Goal: Task Accomplishment & Management: Manage account settings

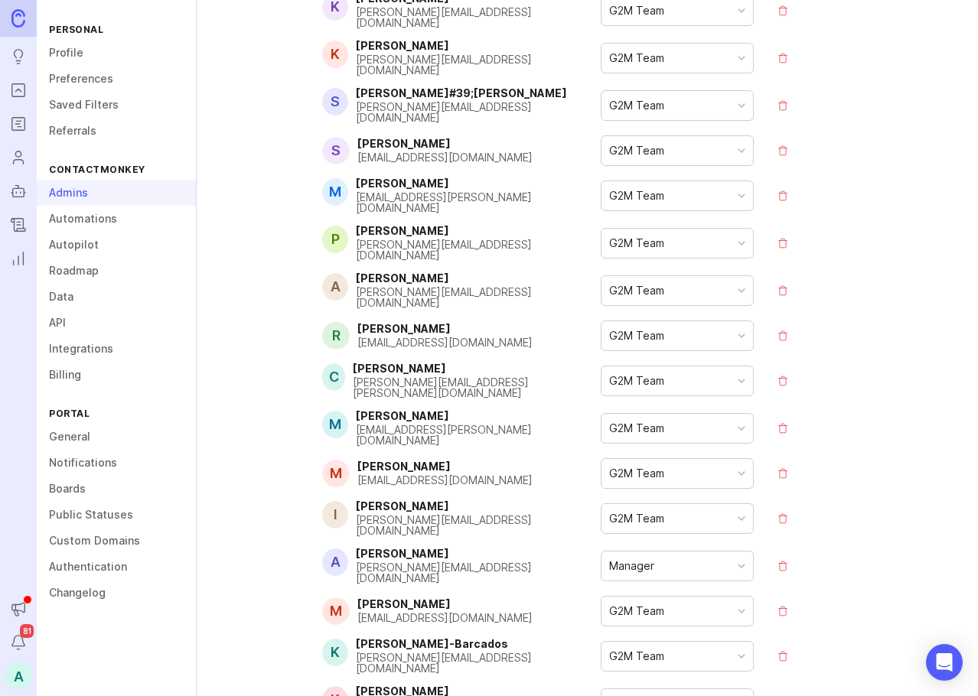
scroll to position [918, 0]
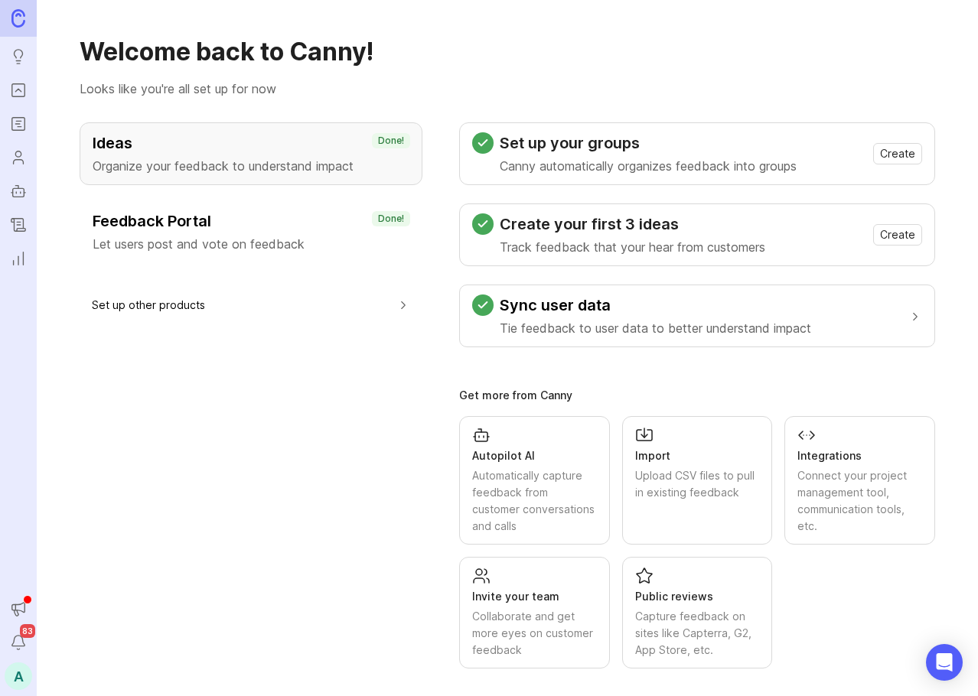
click at [8, 635] on button "Notifications" at bounding box center [19, 643] width 28 height 28
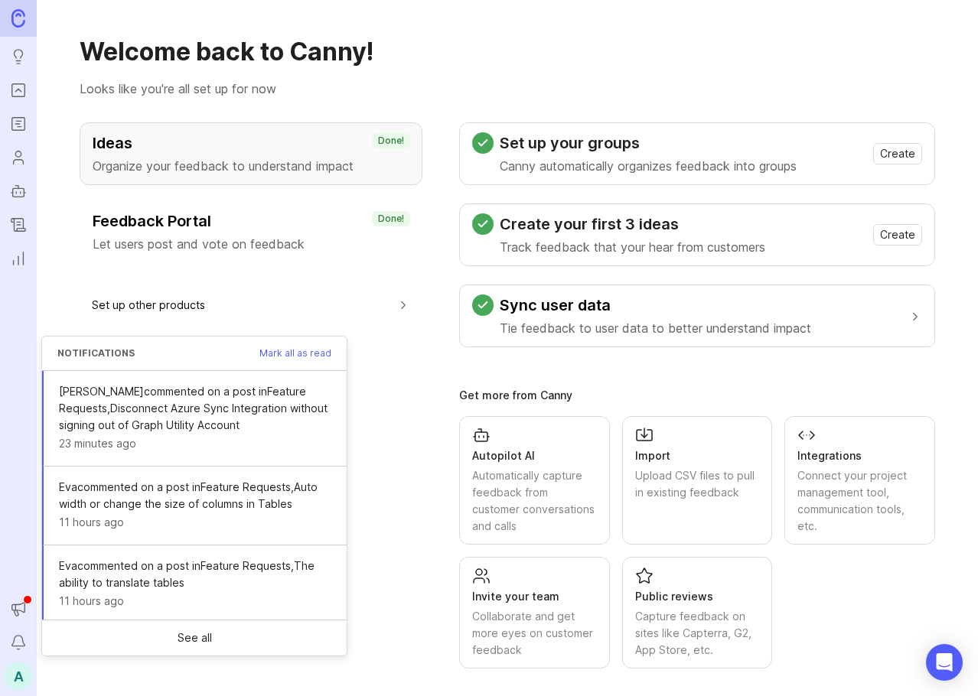
click at [15, 606] on icon "Announcements" at bounding box center [18, 609] width 17 height 18
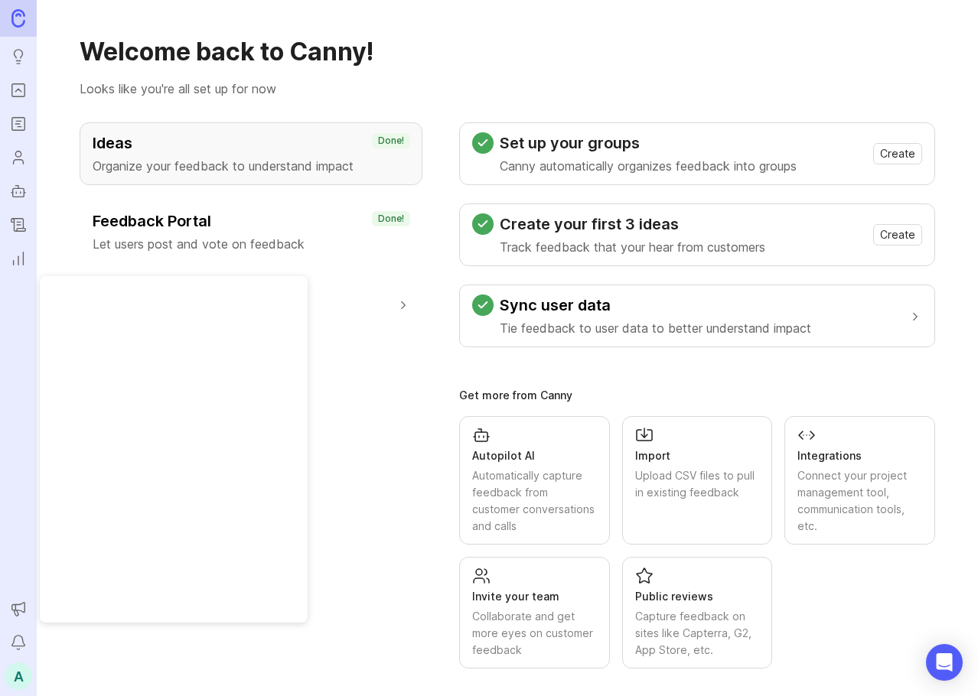
click at [380, 403] on div "Ideas Organize your feedback to understand impact Done! Feedback Portal Let use…" at bounding box center [251, 395] width 343 height 546
click at [24, 682] on div "A" at bounding box center [19, 677] width 28 height 28
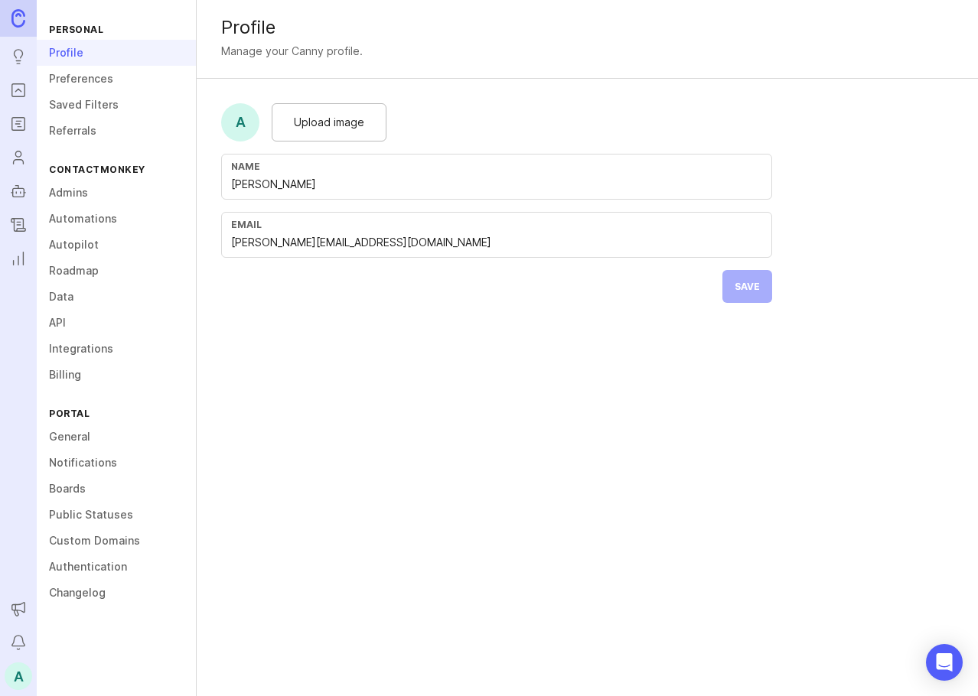
click at [64, 201] on link "Admins" at bounding box center [116, 193] width 159 height 26
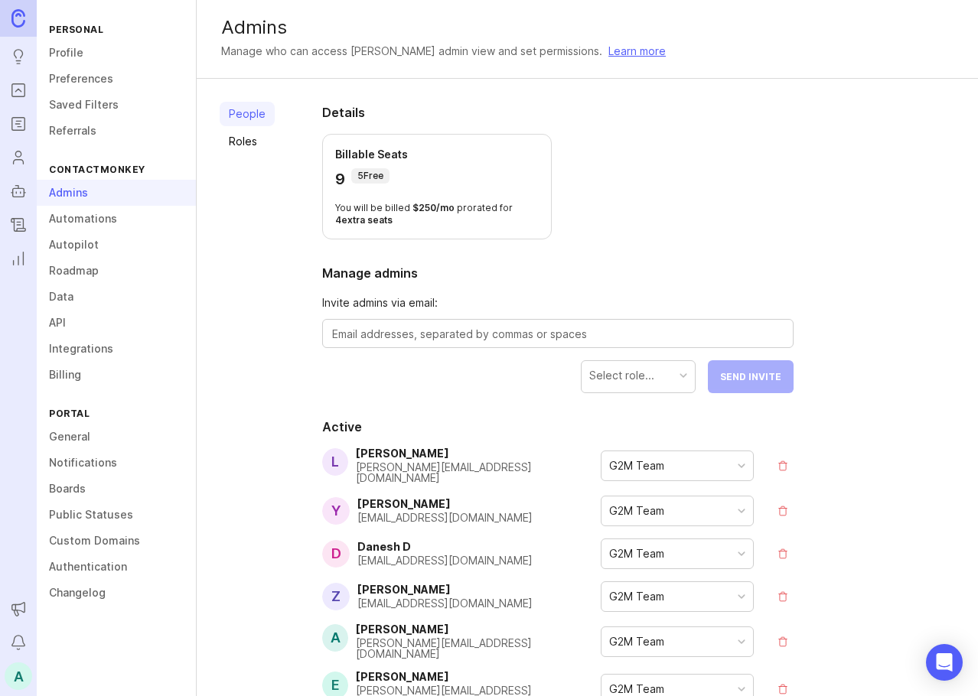
scroll to position [153, 0]
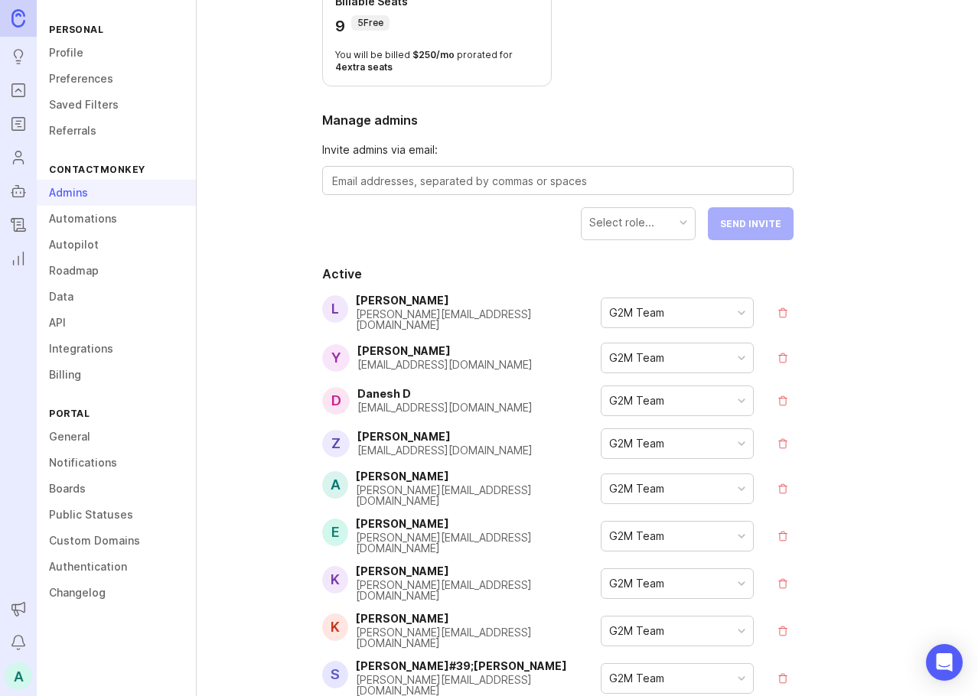
click at [484, 187] on textarea at bounding box center [557, 181] width 451 height 17
type textarea "[PERSON_NAME]"
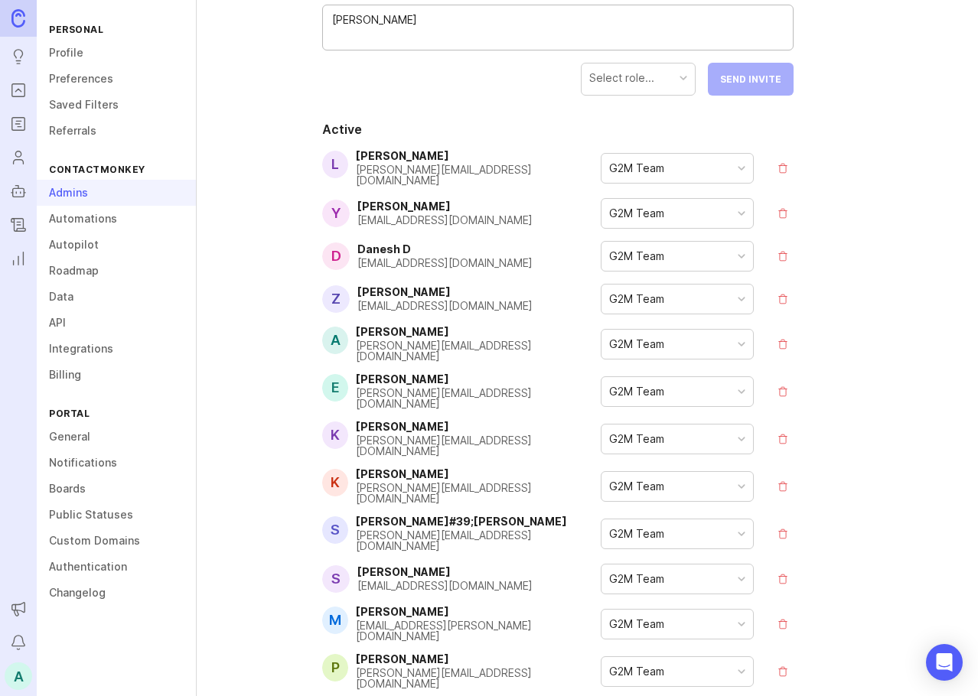
scroll to position [0, 0]
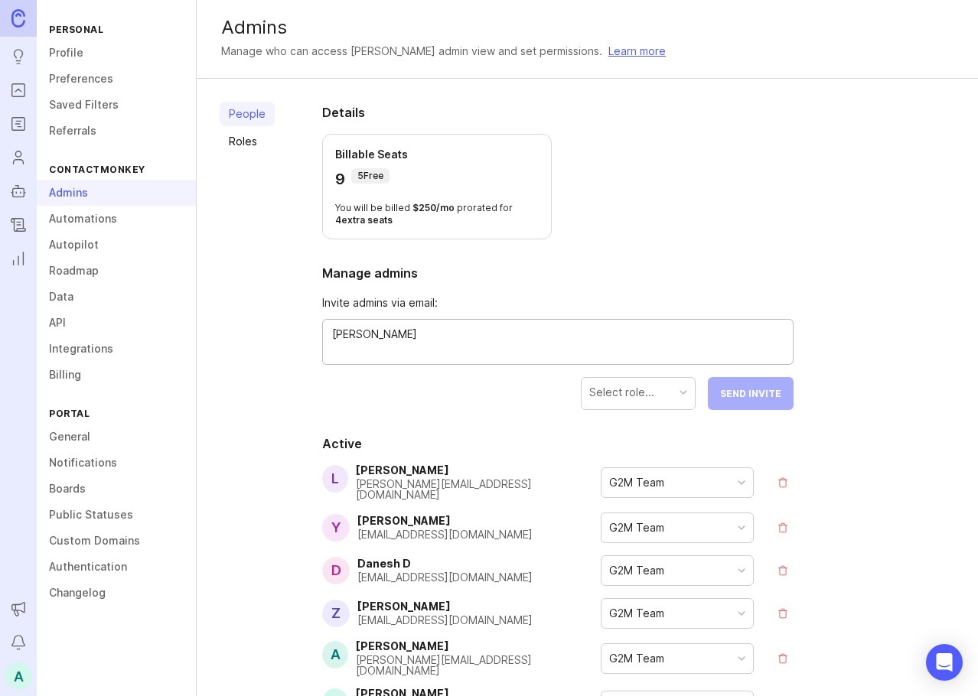
click at [369, 335] on textarea "[PERSON_NAME]" at bounding box center [557, 343] width 451 height 34
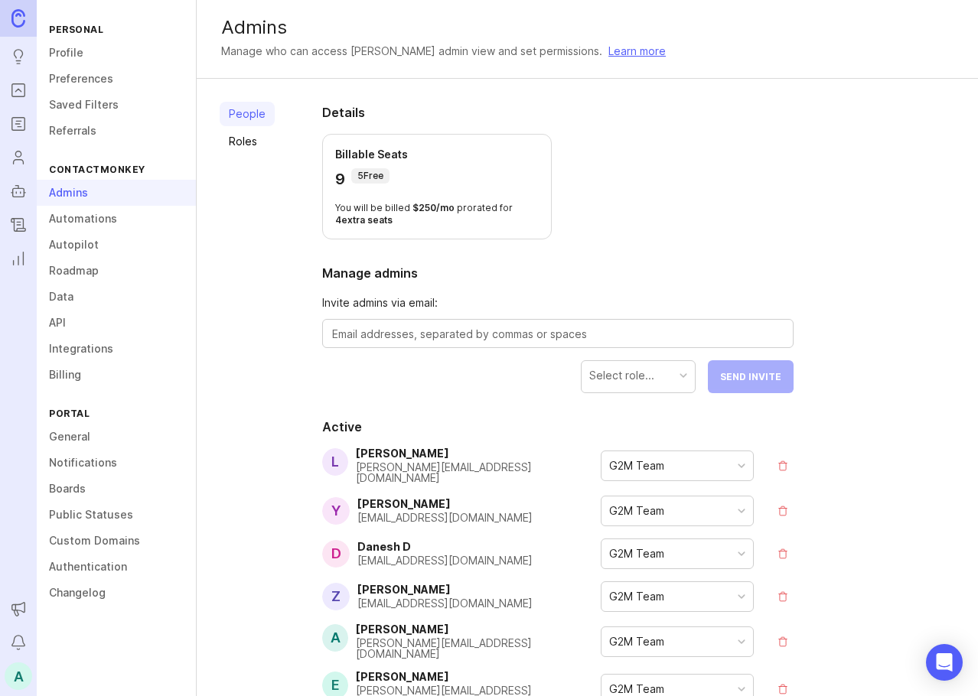
scroll to position [1437, 0]
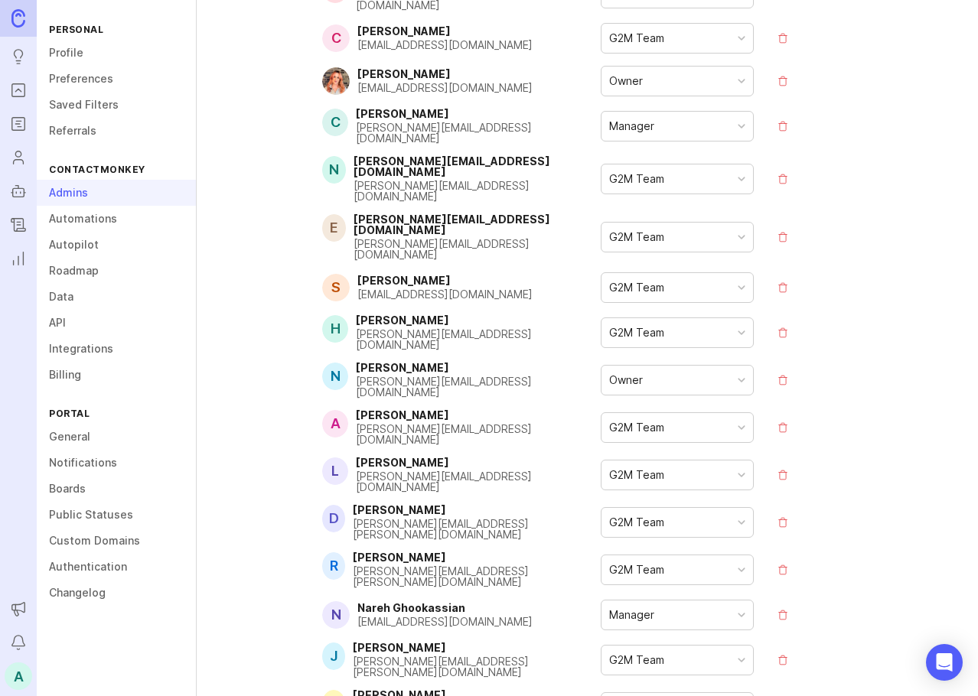
click at [709, 461] on div "G2M Team" at bounding box center [677, 475] width 152 height 29
click at [905, 344] on div "People Roles Details Billable Seats 9 5 Free You will be billed $ 250 / mo pror…" at bounding box center [587, 597] width 781 height 3911
click at [779, 465] on button "remove" at bounding box center [782, 475] width 21 height 21
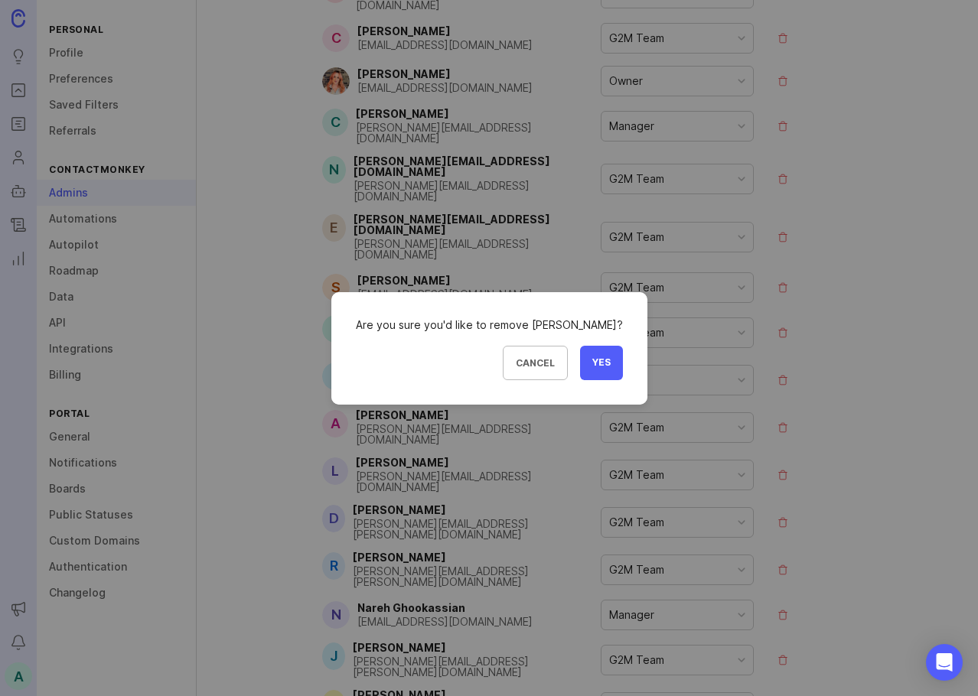
click at [598, 362] on span "Yes" at bounding box center [601, 363] width 18 height 13
